Goal: Task Accomplishment & Management: Use online tool/utility

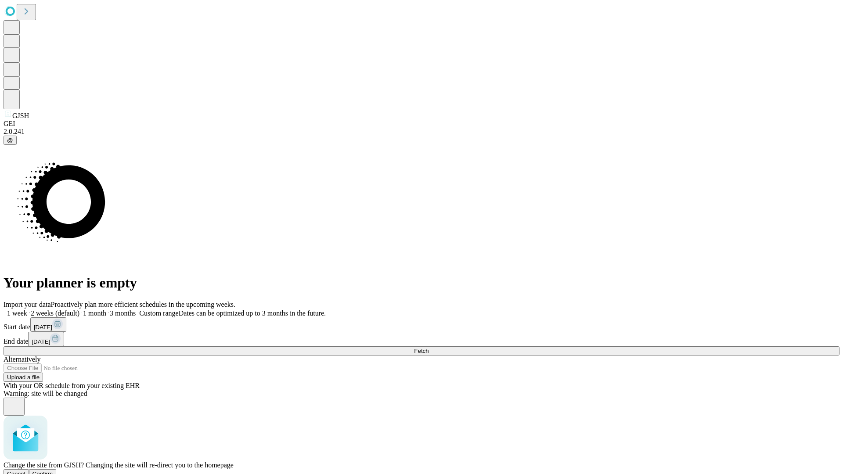
click at [53, 471] on span "Confirm" at bounding box center [42, 474] width 21 height 7
click at [79, 309] on label "2 weeks (default)" at bounding box center [53, 312] width 52 height 7
click at [428, 348] on span "Fetch" at bounding box center [421, 351] width 14 height 7
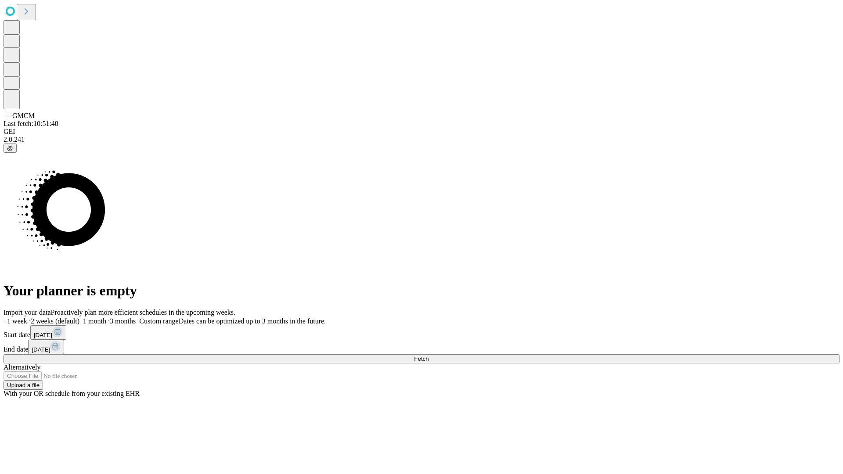
click at [79, 317] on label "2 weeks (default)" at bounding box center [53, 320] width 52 height 7
click at [428, 356] on span "Fetch" at bounding box center [421, 359] width 14 height 7
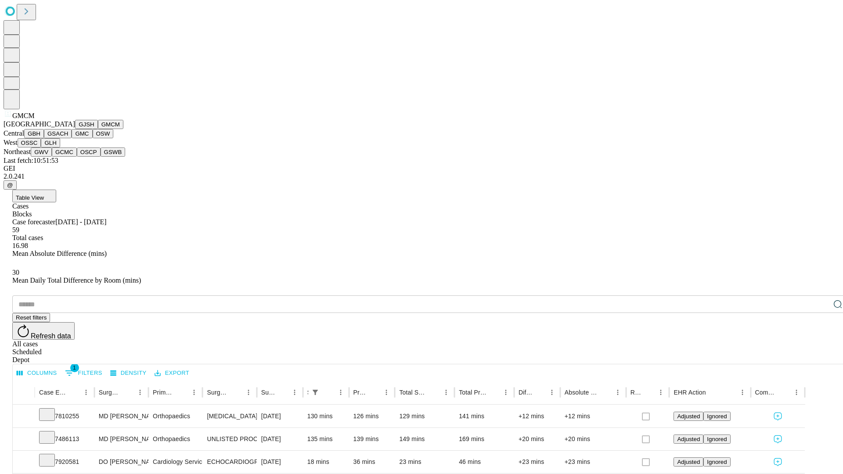
click at [44, 138] on button "GBH" at bounding box center [34, 133] width 20 height 9
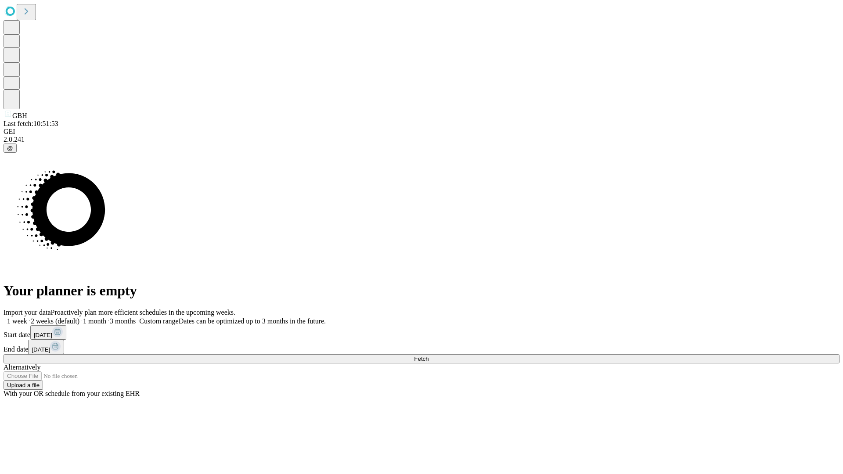
click at [79, 317] on label "2 weeks (default)" at bounding box center [53, 320] width 52 height 7
click at [428, 356] on span "Fetch" at bounding box center [421, 359] width 14 height 7
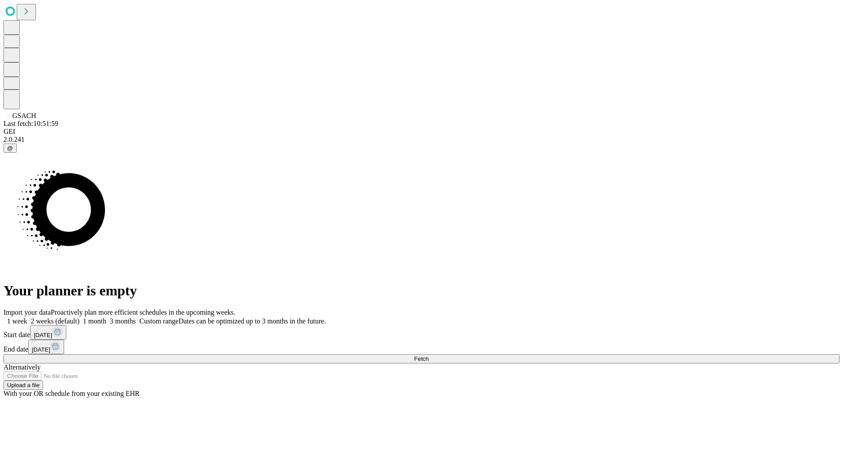
click at [79, 317] on label "2 weeks (default)" at bounding box center [53, 320] width 52 height 7
click at [428, 356] on span "Fetch" at bounding box center [421, 359] width 14 height 7
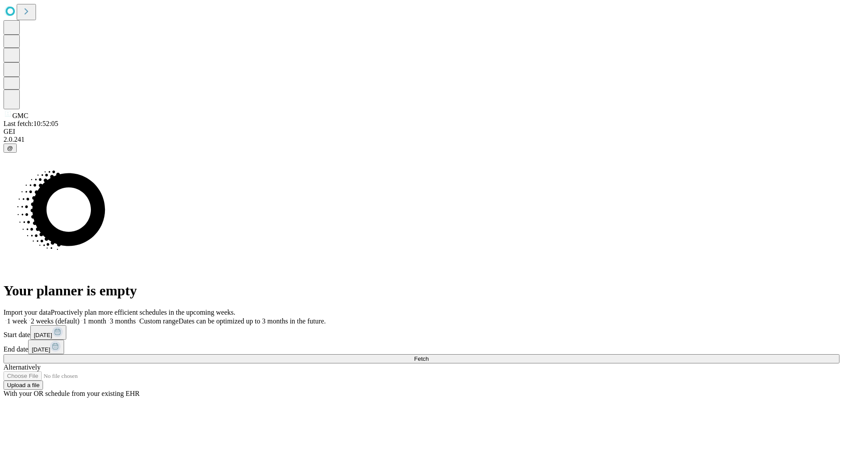
click at [79, 317] on label "2 weeks (default)" at bounding box center [53, 320] width 52 height 7
click at [428, 356] on span "Fetch" at bounding box center [421, 359] width 14 height 7
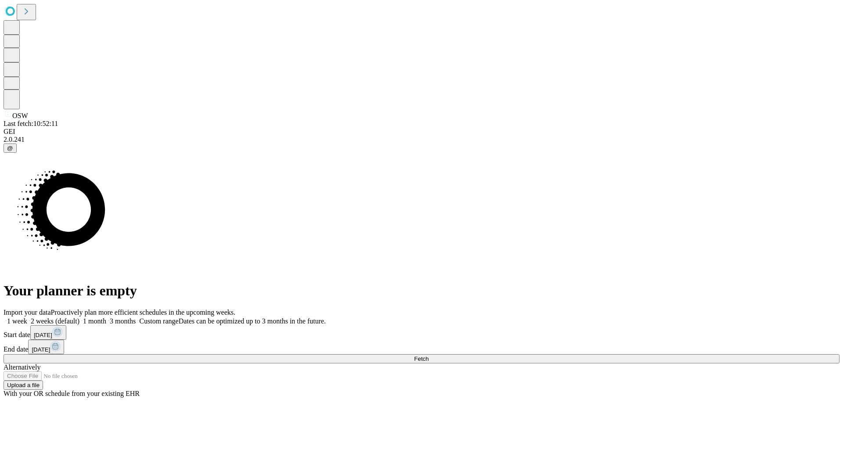
click at [79, 317] on label "2 weeks (default)" at bounding box center [53, 320] width 52 height 7
click at [428, 356] on span "Fetch" at bounding box center [421, 359] width 14 height 7
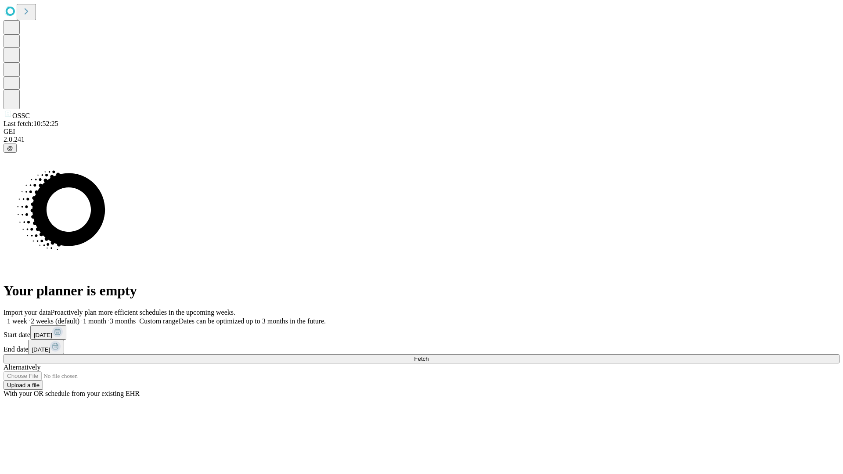
click at [79, 317] on label "2 weeks (default)" at bounding box center [53, 320] width 52 height 7
click at [428, 356] on span "Fetch" at bounding box center [421, 359] width 14 height 7
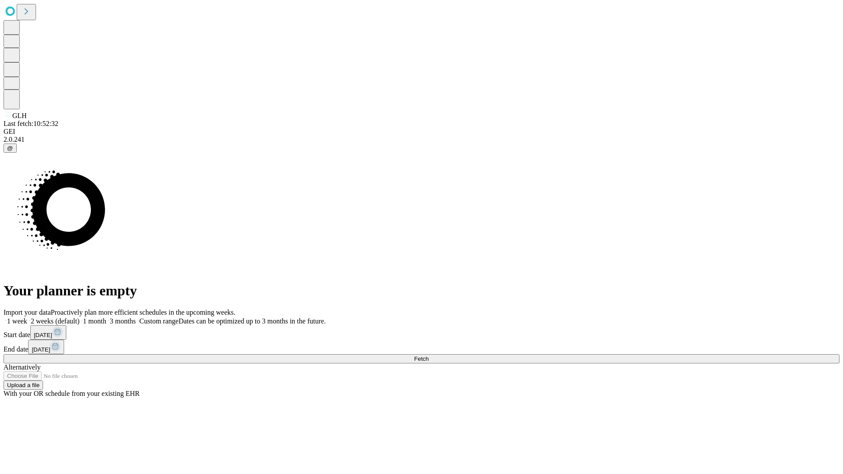
click at [79, 317] on label "2 weeks (default)" at bounding box center [53, 320] width 52 height 7
click at [428, 356] on span "Fetch" at bounding box center [421, 359] width 14 height 7
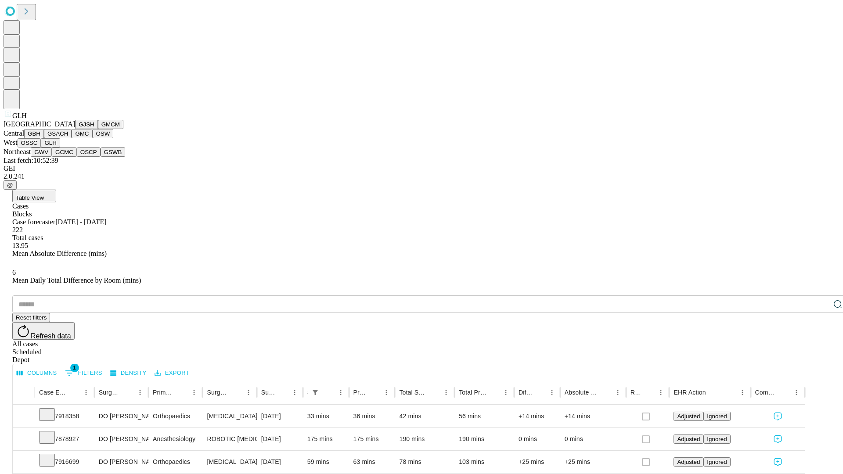
click at [52, 157] on button "GWV" at bounding box center [41, 151] width 21 height 9
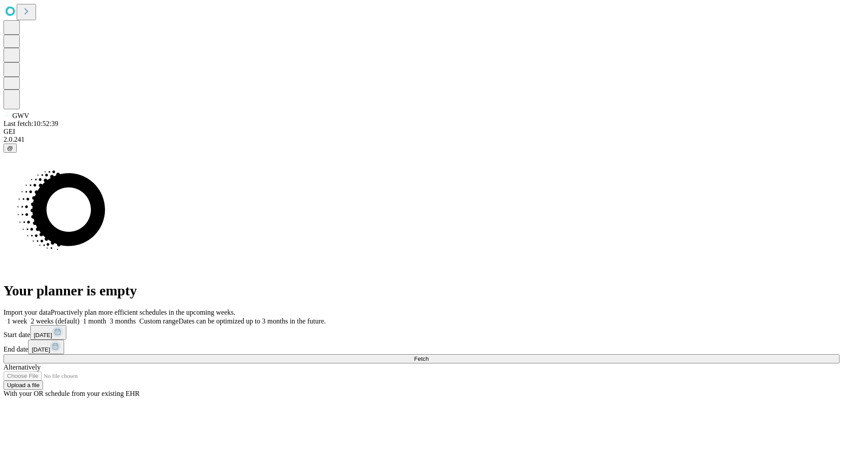
click at [79, 317] on label "2 weeks (default)" at bounding box center [53, 320] width 52 height 7
click at [428, 356] on span "Fetch" at bounding box center [421, 359] width 14 height 7
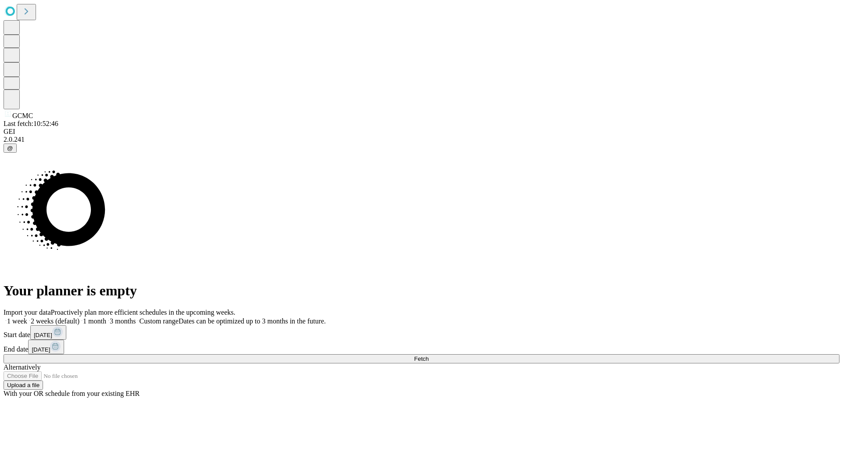
click at [79, 317] on label "2 weeks (default)" at bounding box center [53, 320] width 52 height 7
click at [428, 356] on span "Fetch" at bounding box center [421, 359] width 14 height 7
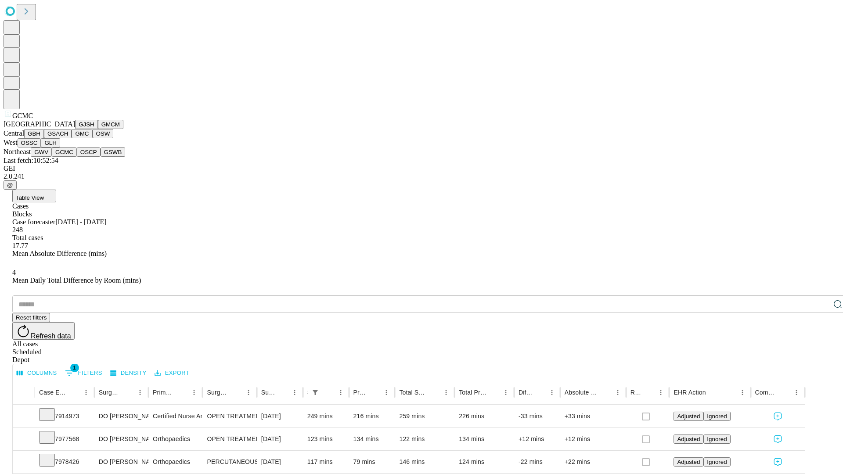
click at [77, 157] on button "OSCP" at bounding box center [89, 151] width 24 height 9
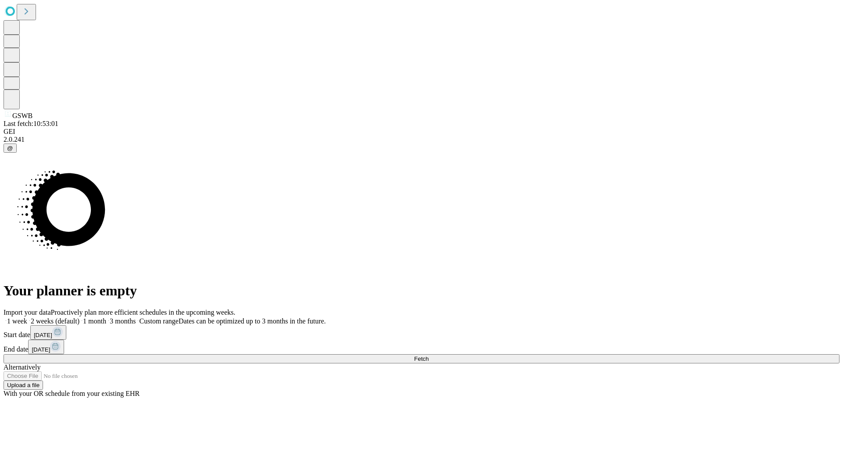
click at [79, 317] on label "2 weeks (default)" at bounding box center [53, 320] width 52 height 7
click at [428, 356] on span "Fetch" at bounding box center [421, 359] width 14 height 7
